Goal: Task Accomplishment & Management: Use online tool/utility

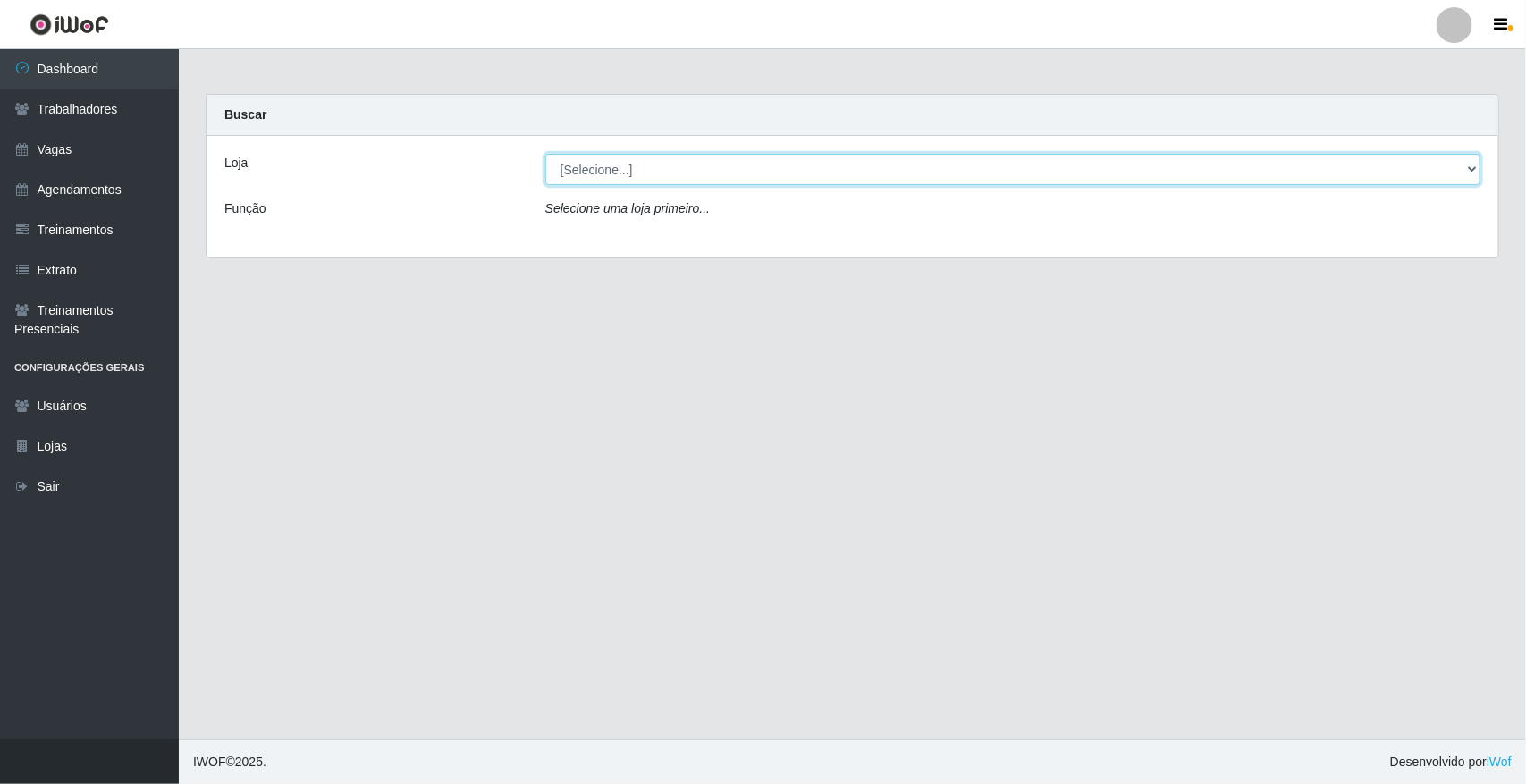
click at [663, 163] on select "[Selecione...] [GEOGRAPHIC_DATA]" at bounding box center [1013, 169] width 936 height 31
select select "65"
click at [545, 154] on select "[Selecione...] [GEOGRAPHIC_DATA]" at bounding box center [1013, 169] width 936 height 31
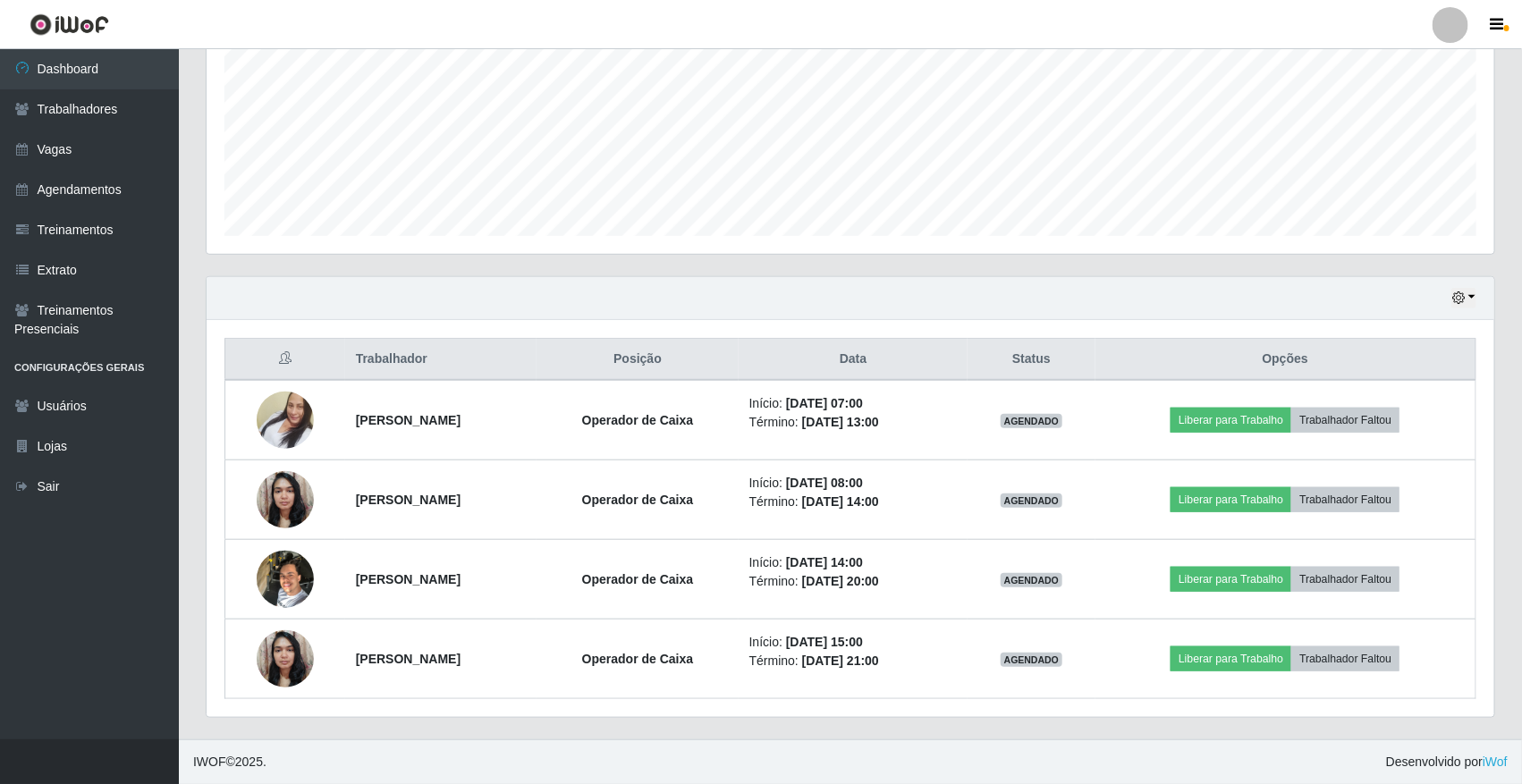
scroll to position [405, 0]
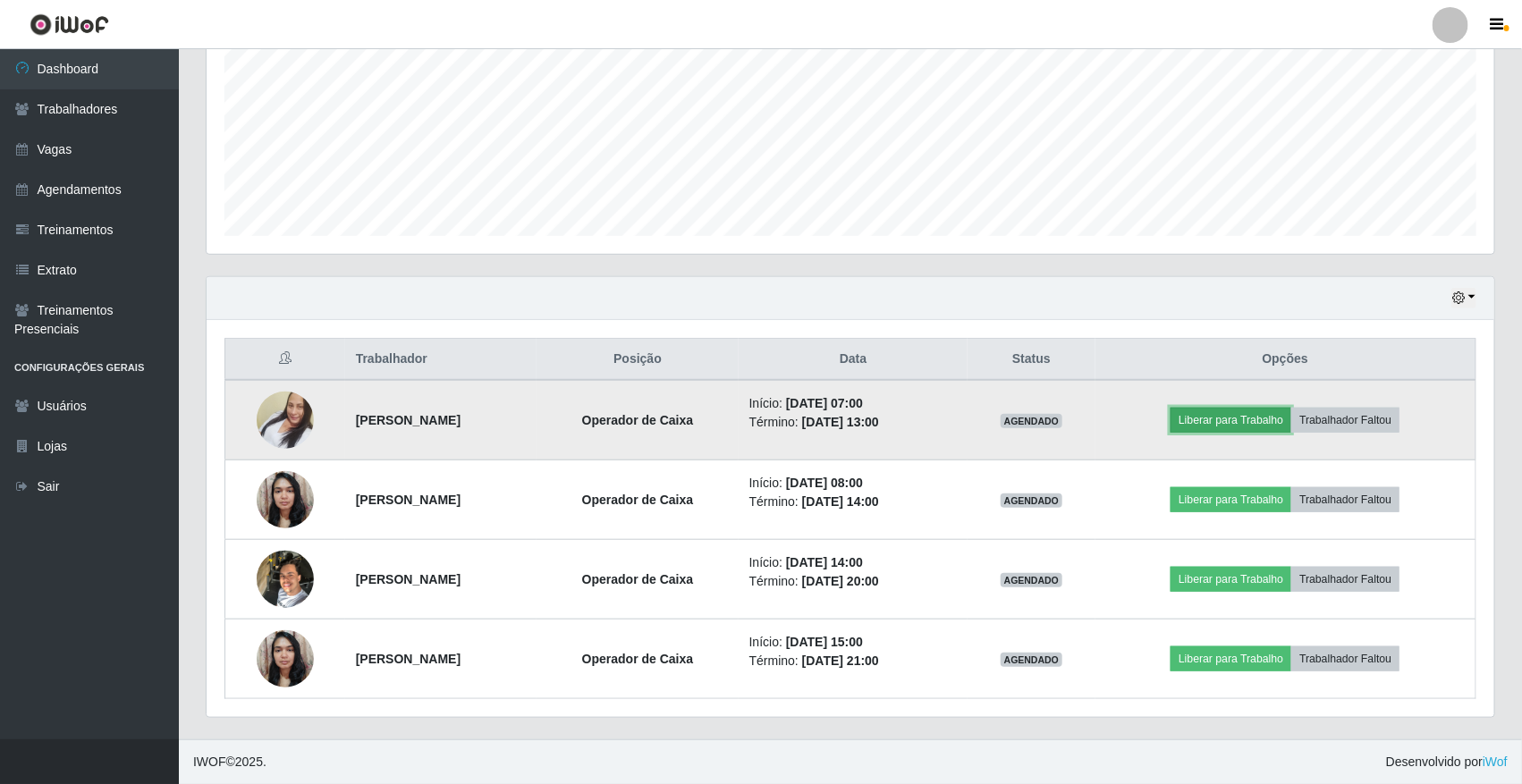
click at [1216, 421] on button "Liberar para Trabalho" at bounding box center [1231, 420] width 121 height 25
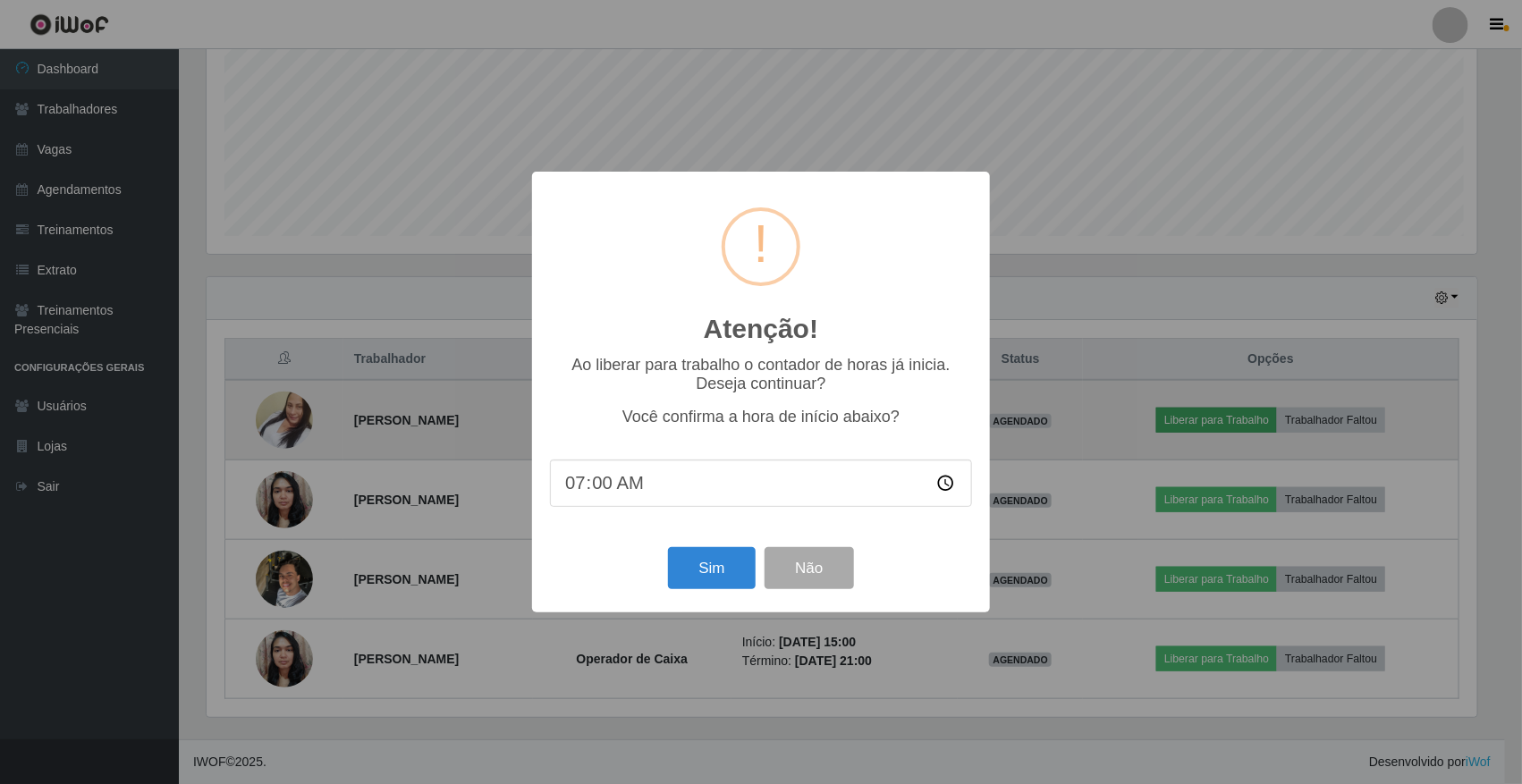
scroll to position [372, 1275]
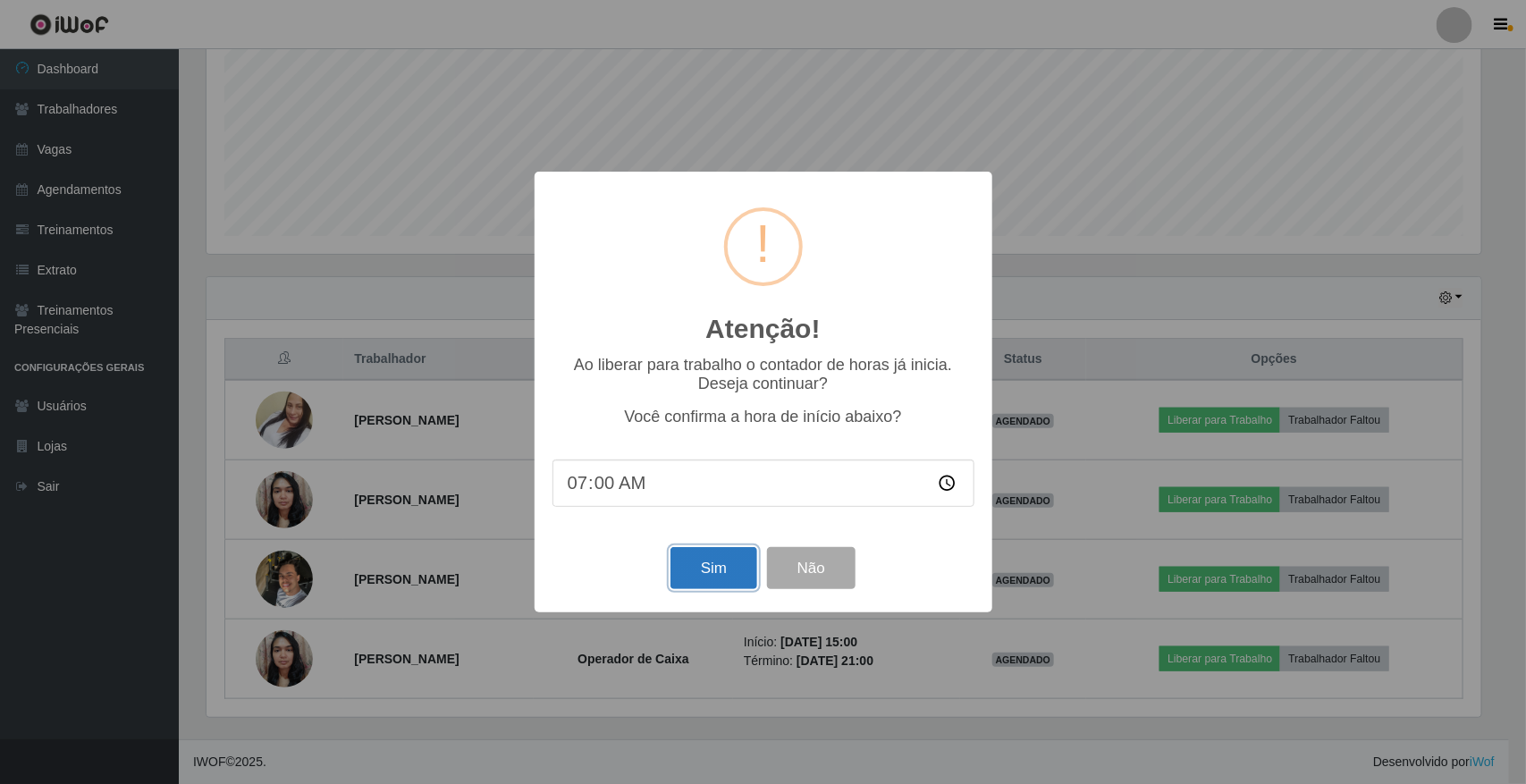
click at [699, 582] on button "Sim" at bounding box center [714, 568] width 87 height 42
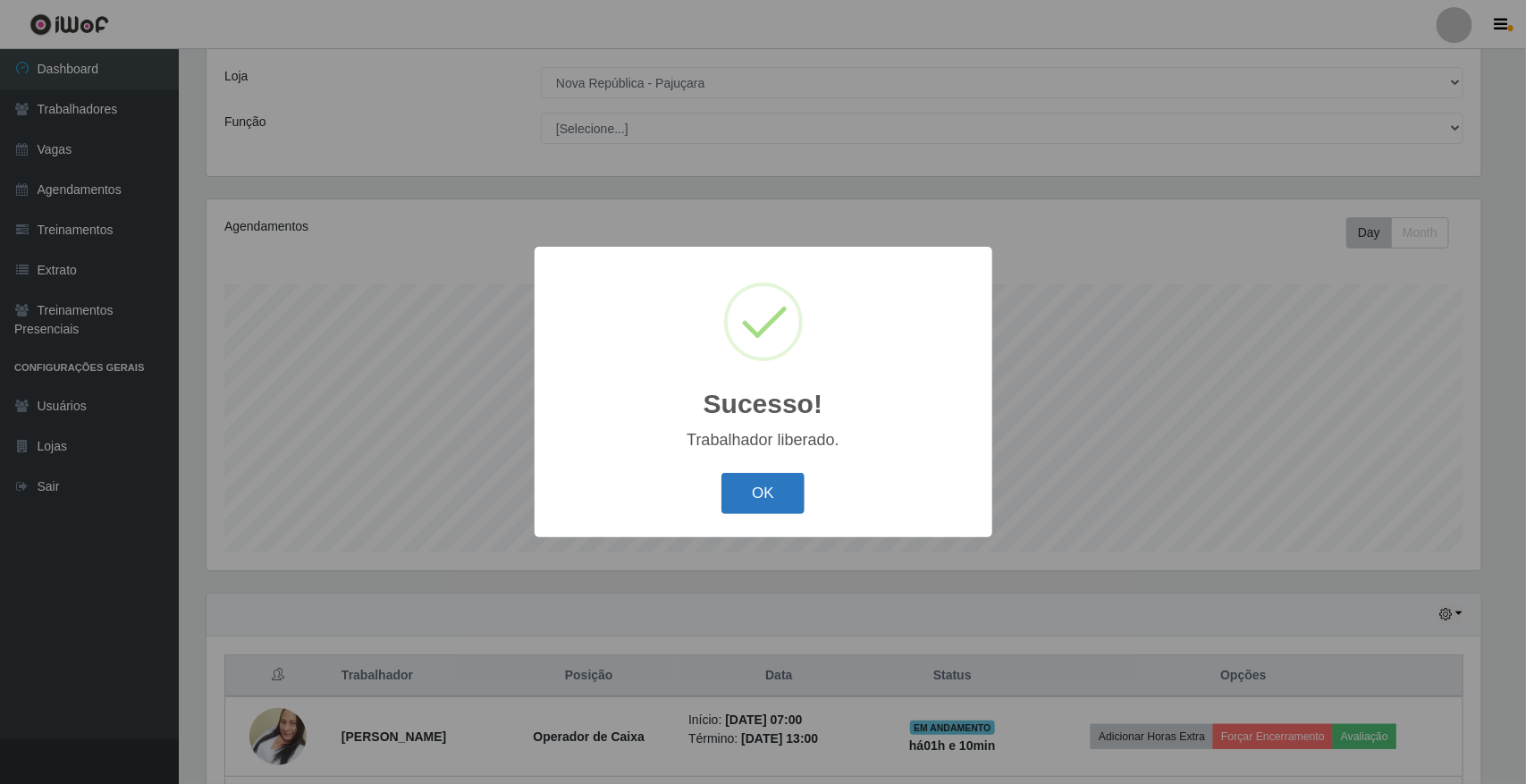
click at [739, 494] on button "OK" at bounding box center [763, 494] width 83 height 42
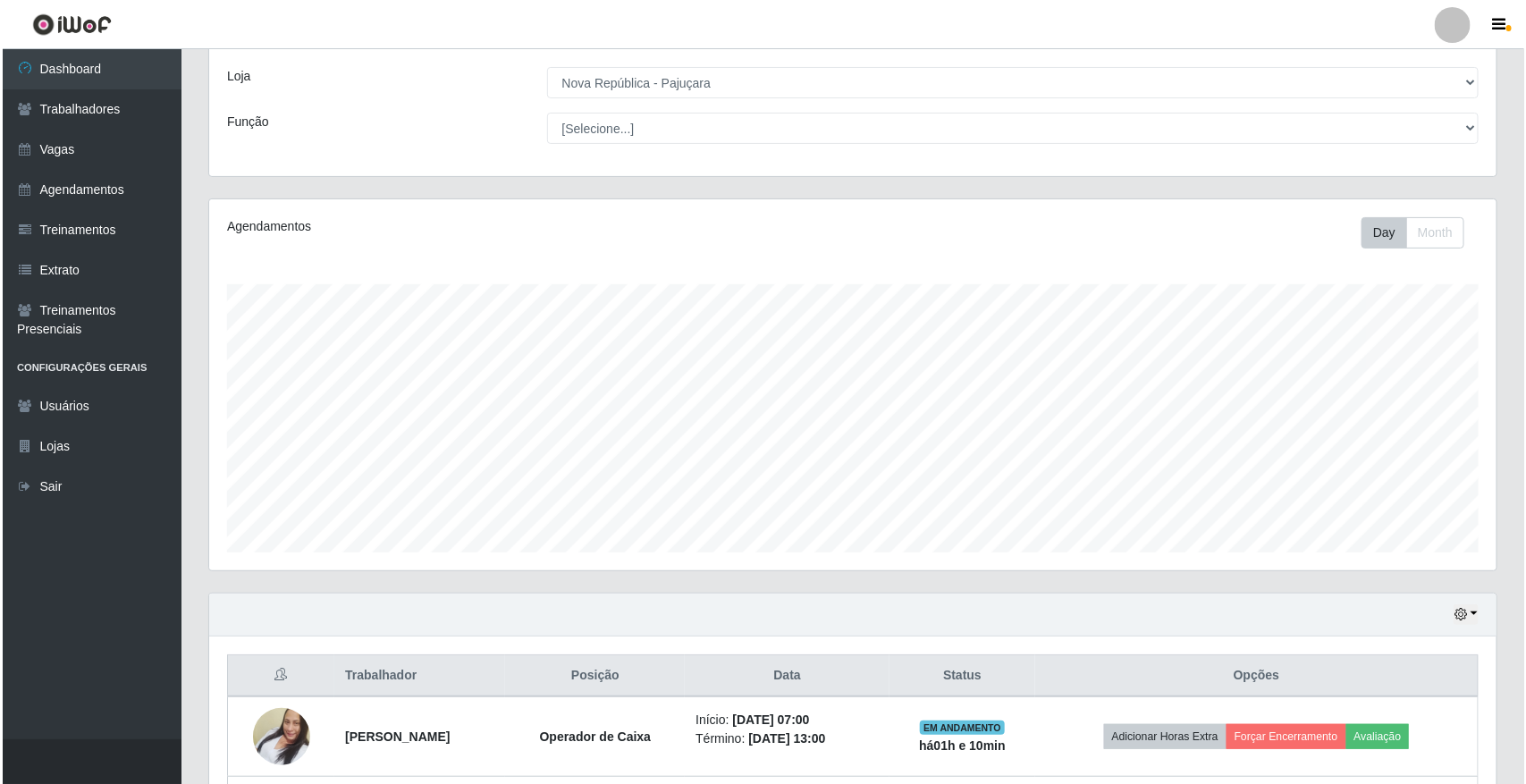
scroll to position [310, 0]
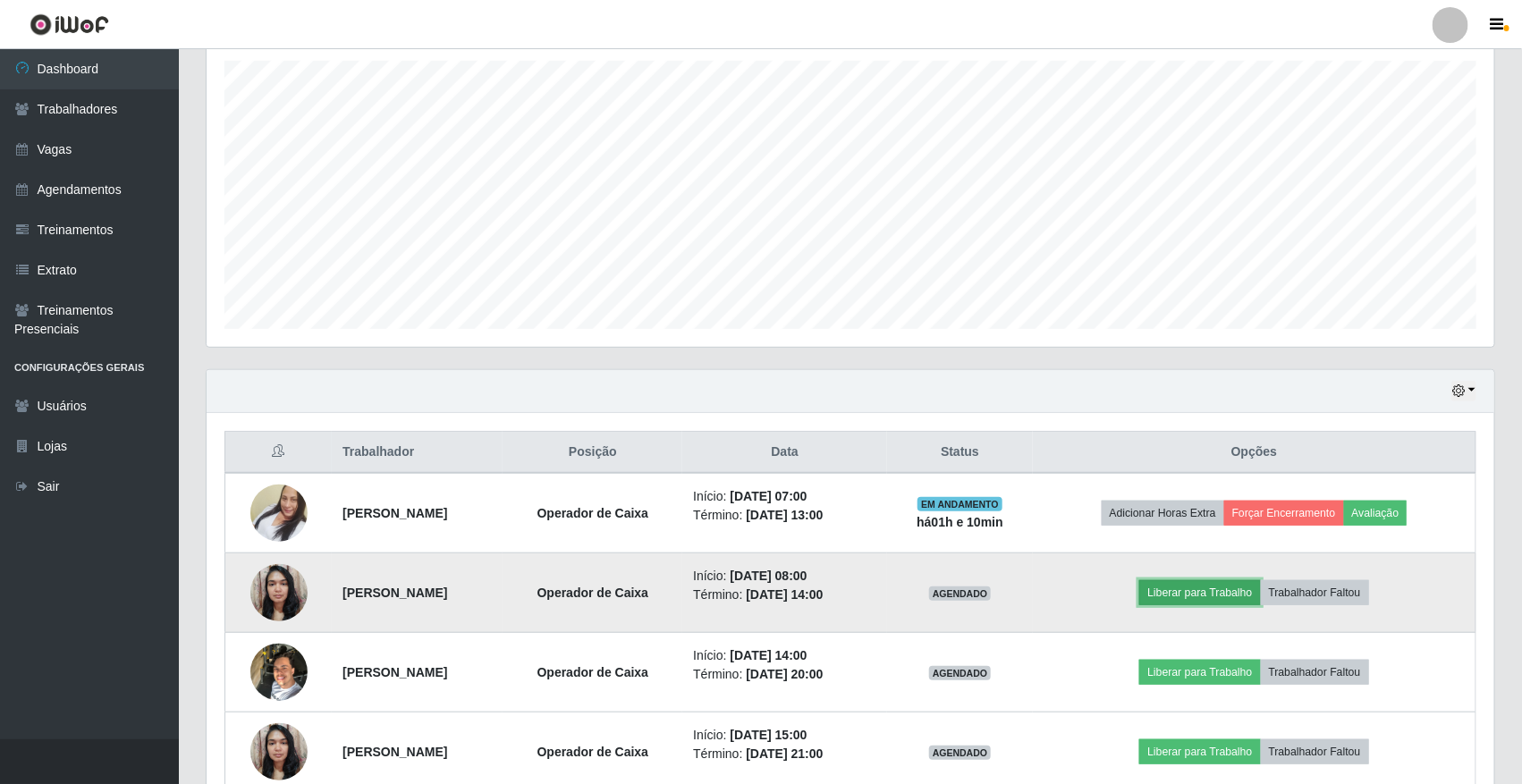
click at [1253, 593] on button "Liberar para Trabalho" at bounding box center [1199, 593] width 121 height 25
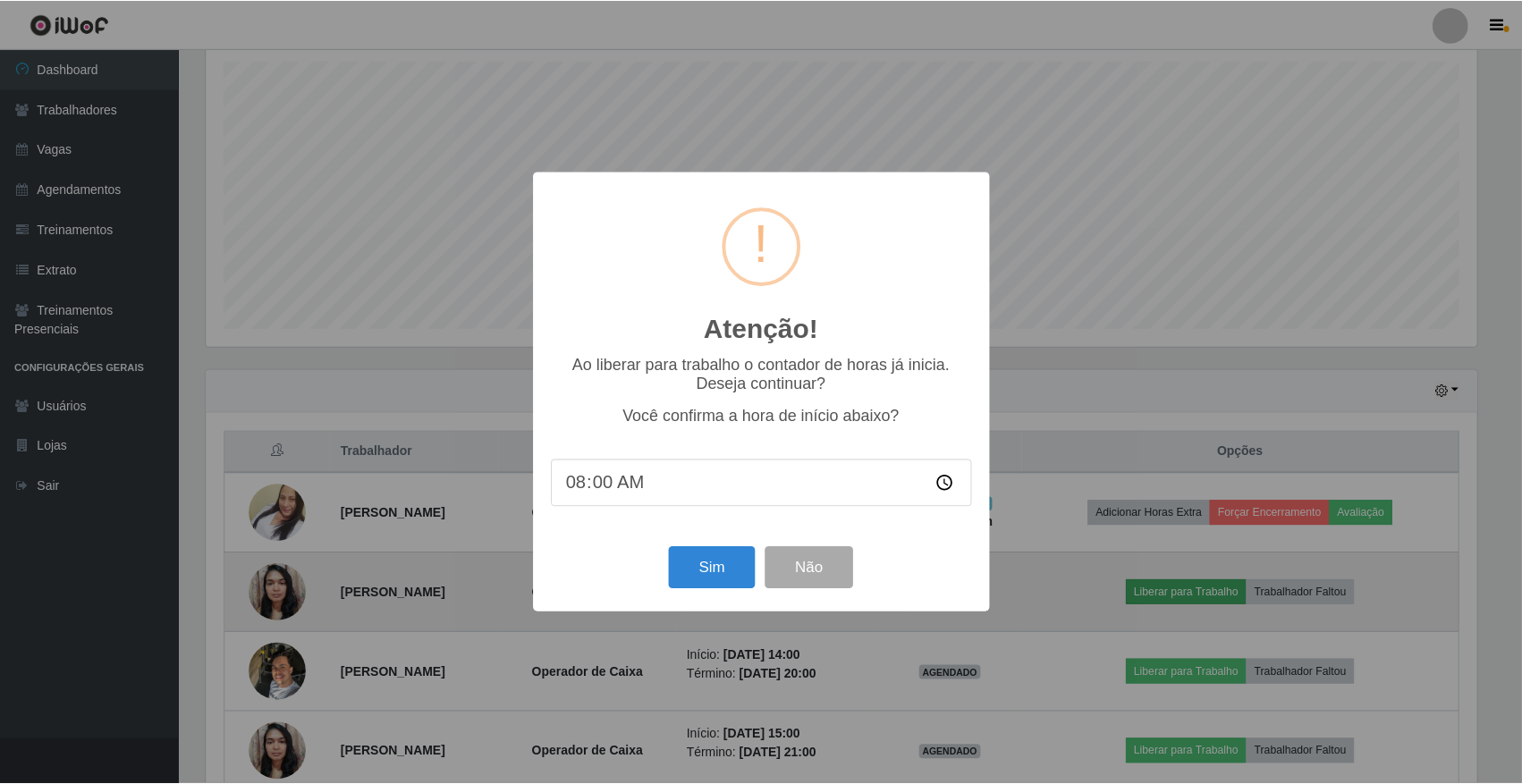
scroll to position [372, 1275]
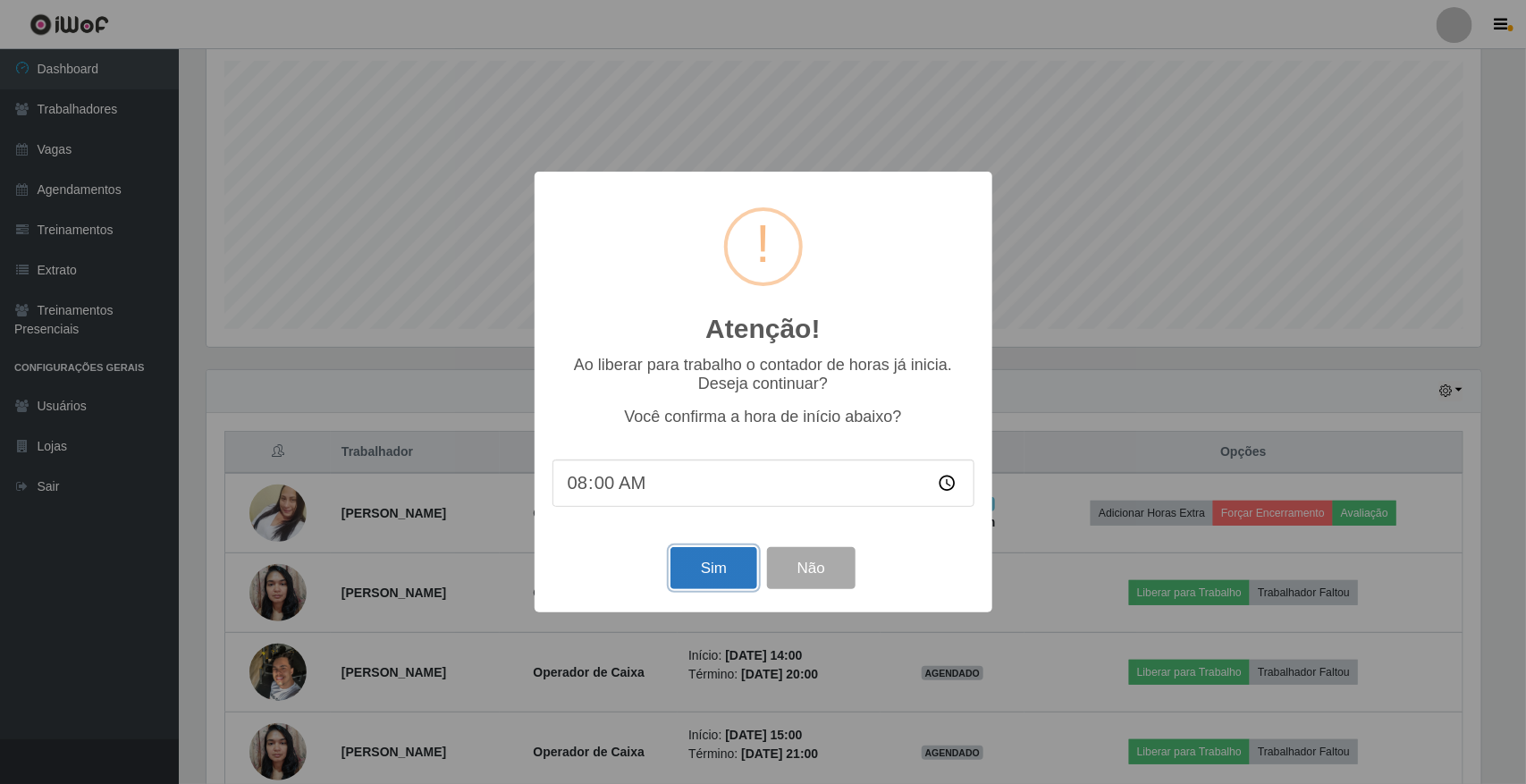
click at [693, 566] on button "Sim" at bounding box center [714, 568] width 87 height 42
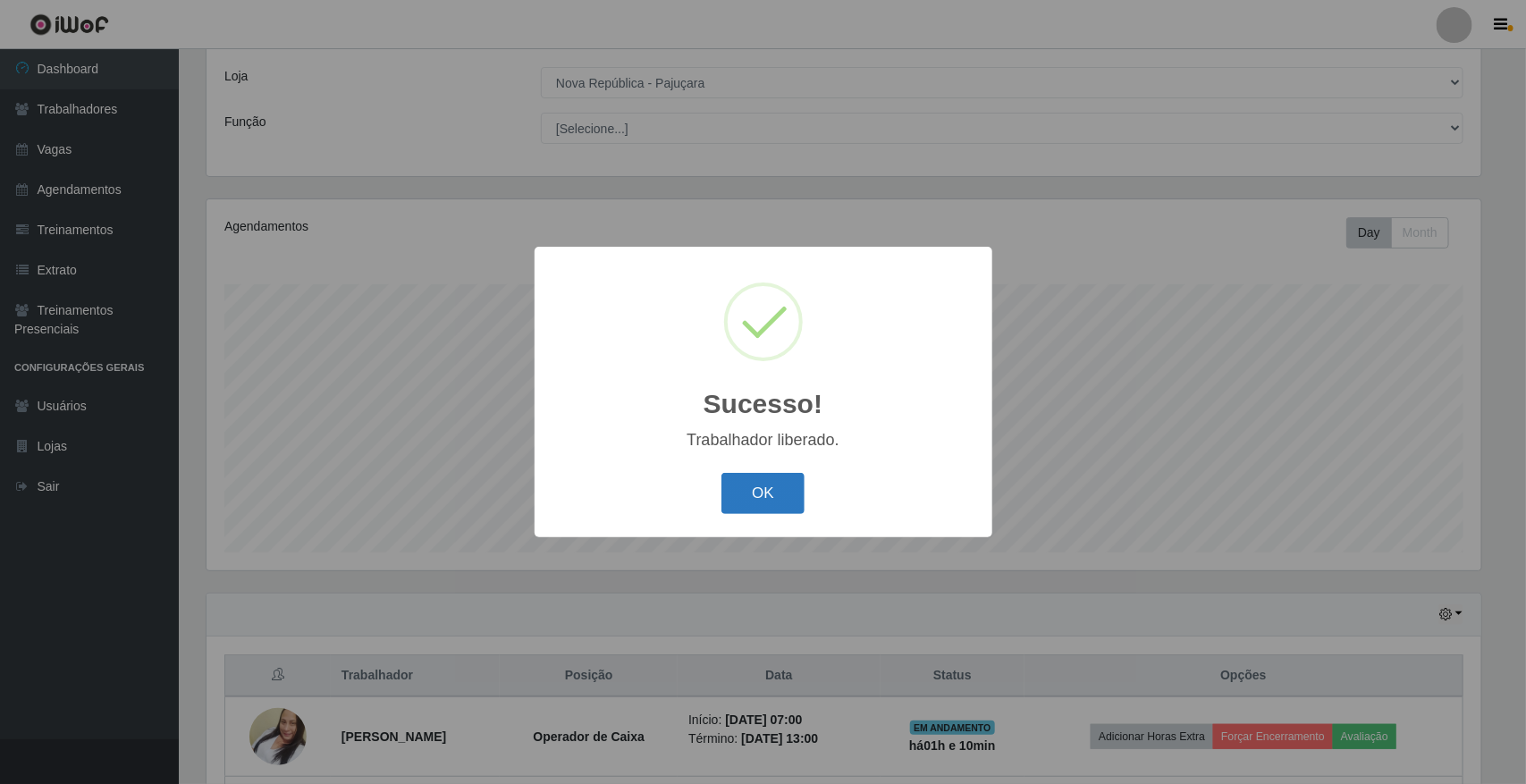
click at [787, 482] on button "OK" at bounding box center [763, 494] width 83 height 42
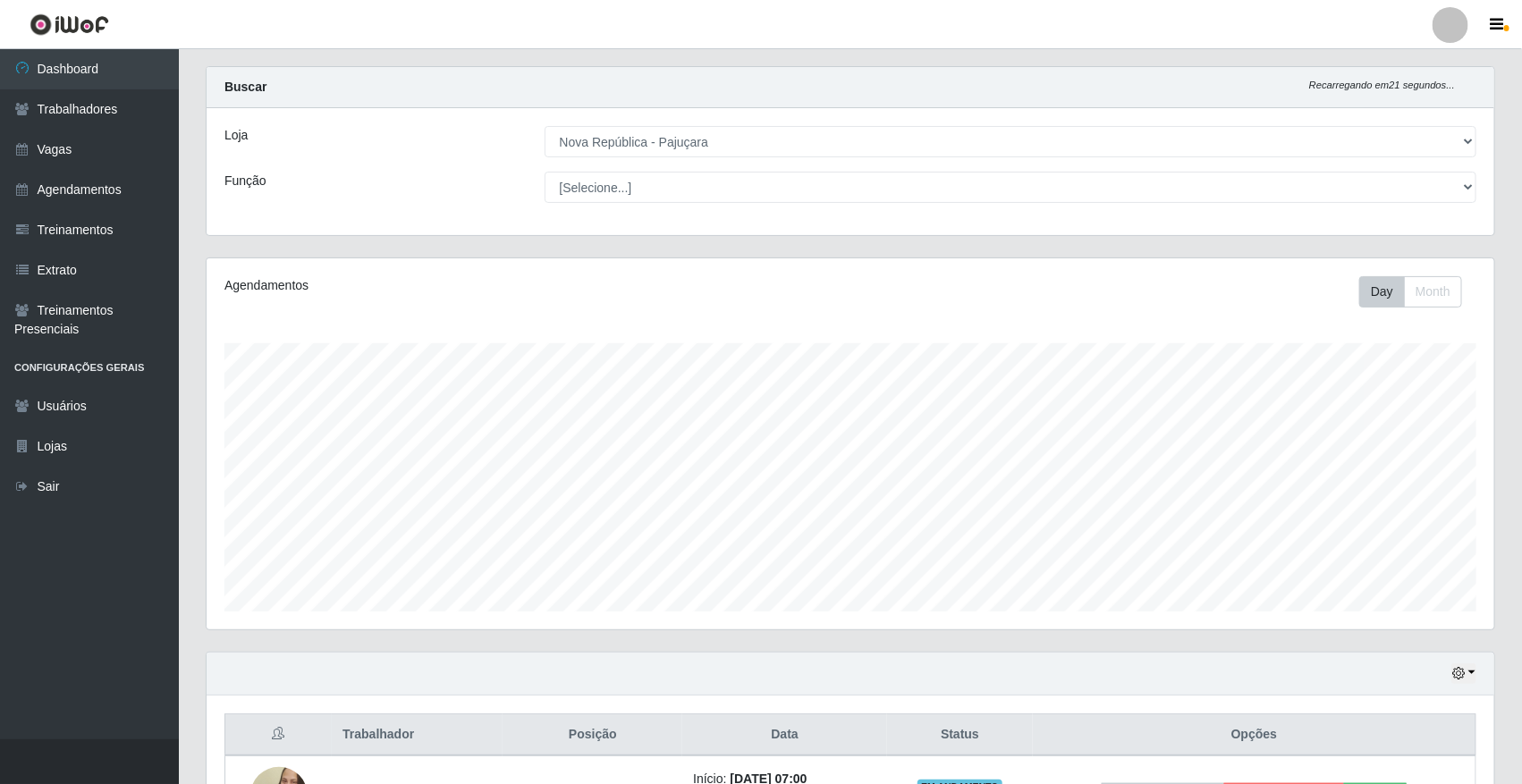
scroll to position [0, 0]
